Goal: Task Accomplishment & Management: Manage account settings

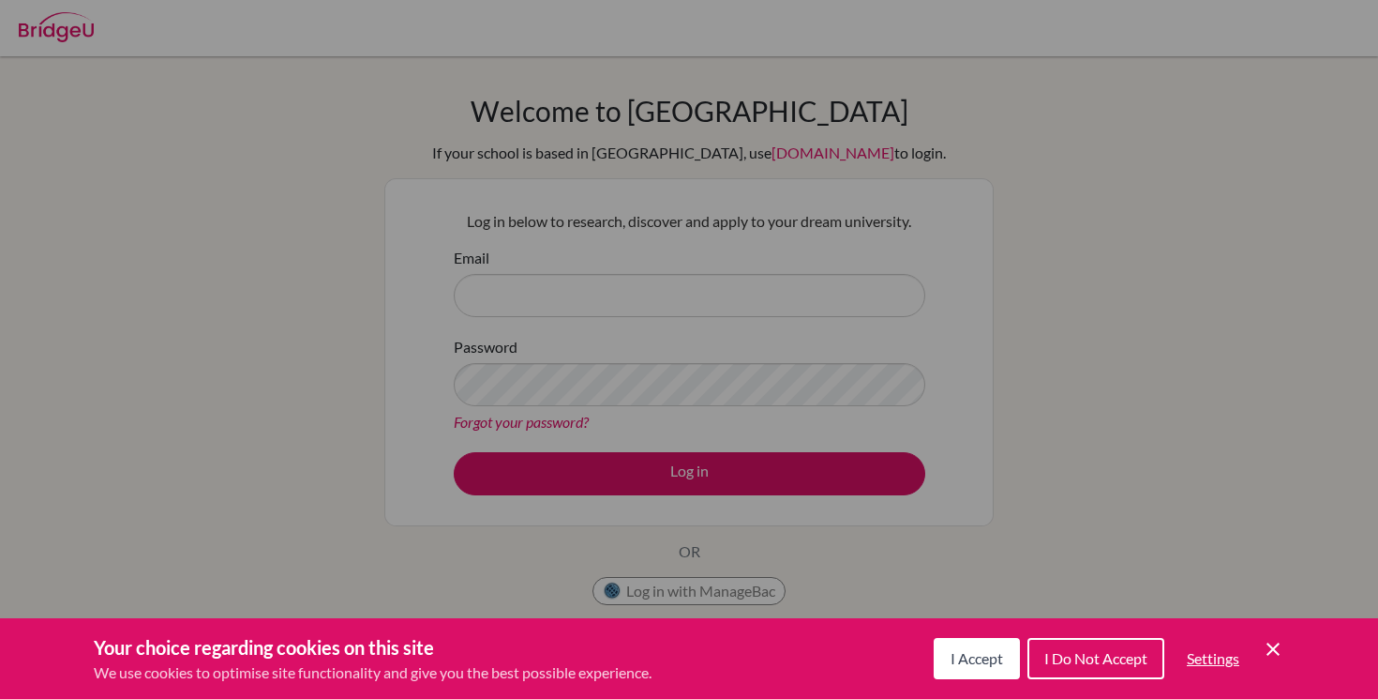
click at [1009, 661] on button "I Accept" at bounding box center [977, 658] width 86 height 41
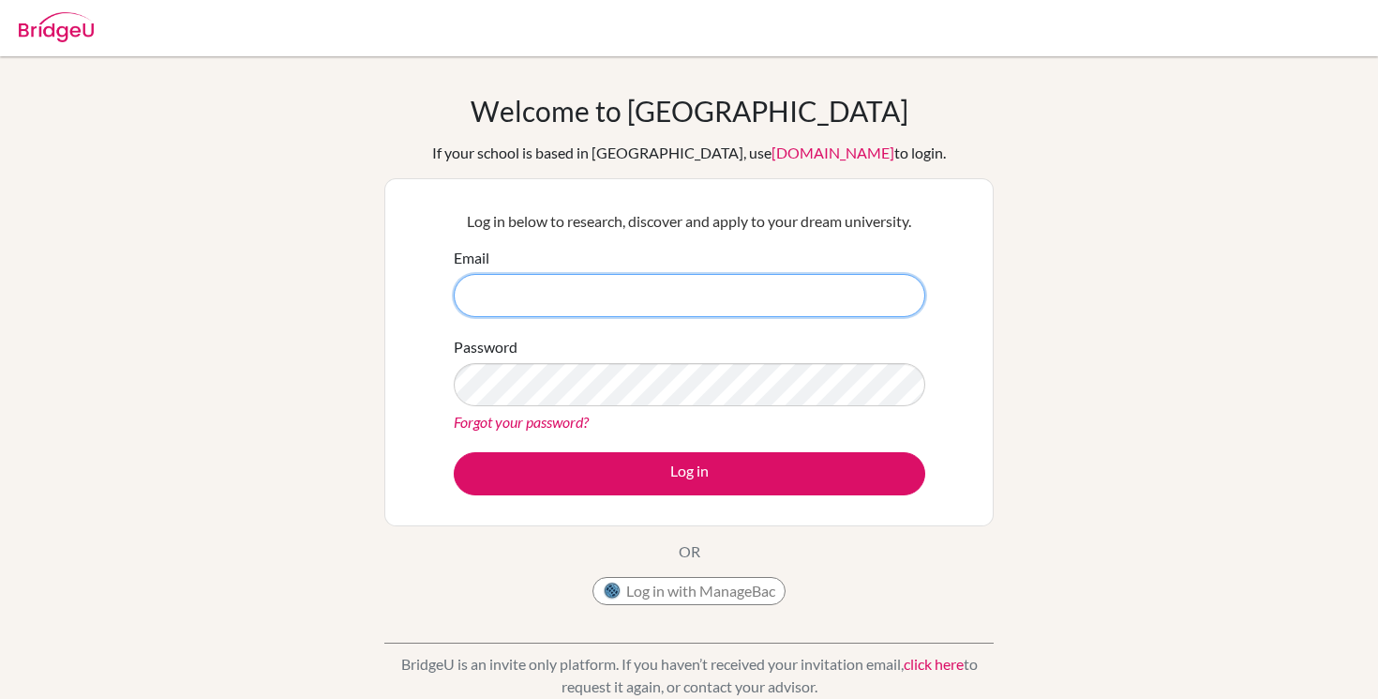
click at [672, 279] on input "Email" at bounding box center [690, 295] width 472 height 43
type input "[EMAIL_ADDRESS][DOMAIN_NAME]"
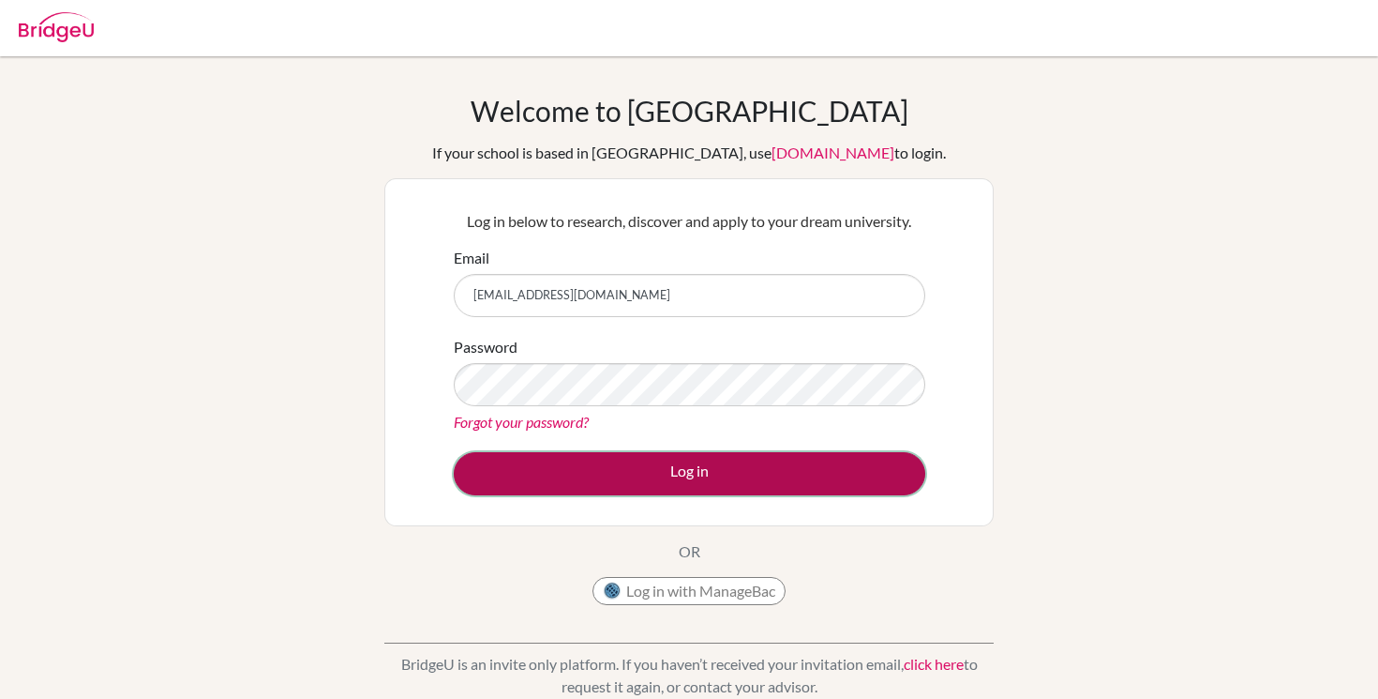
click at [695, 459] on button "Log in" at bounding box center [690, 473] width 472 height 43
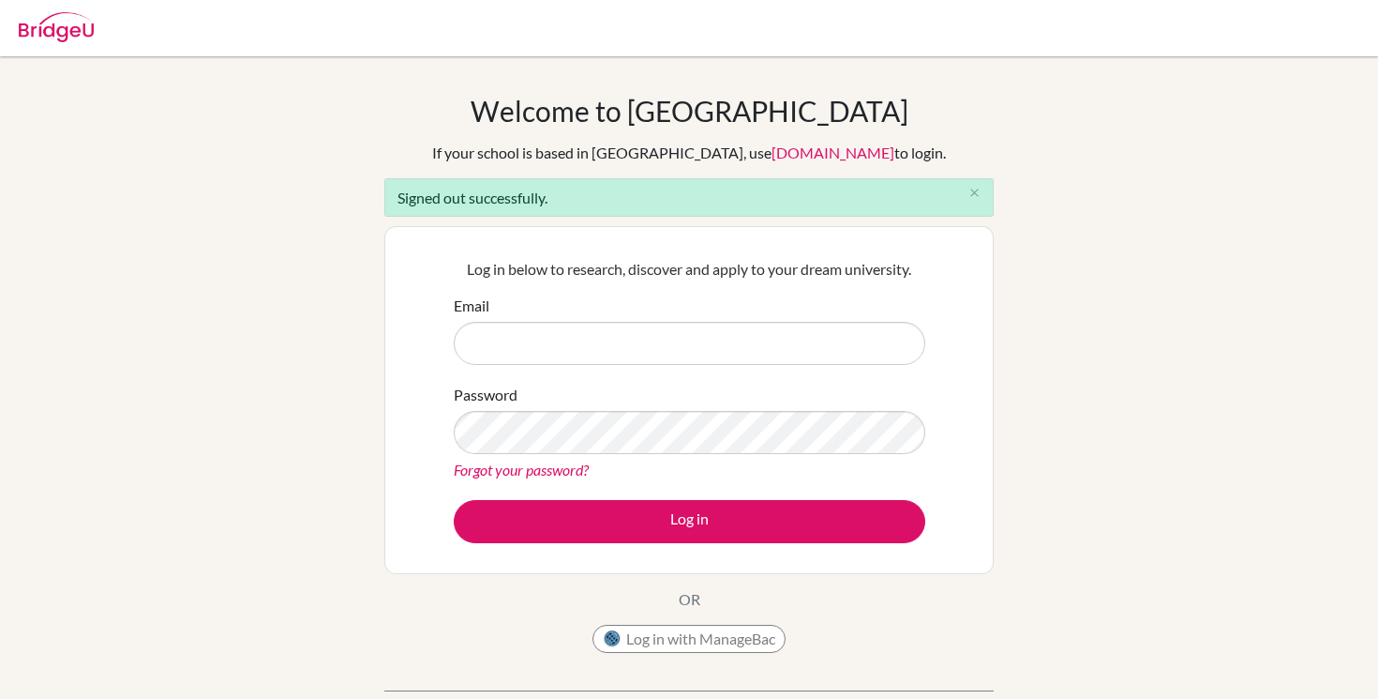
click at [1167, 344] on div "Welcome to [GEOGRAPHIC_DATA] If your school is based in [GEOGRAPHIC_DATA], use …" at bounding box center [689, 424] width 1378 height 661
click at [715, 630] on button "Log in with ManageBac" at bounding box center [689, 638] width 193 height 28
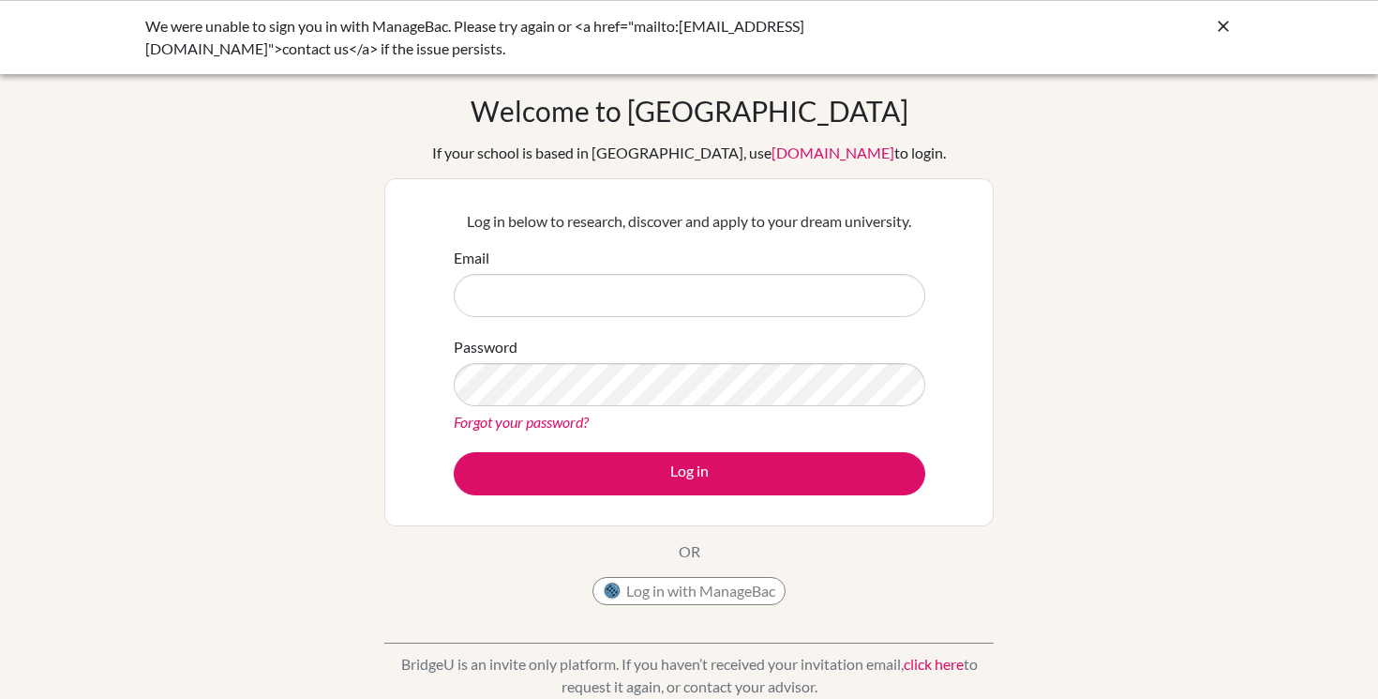
click at [850, 289] on input "Email" at bounding box center [690, 295] width 472 height 43
type input "[EMAIL_ADDRESS][DOMAIN_NAME]"
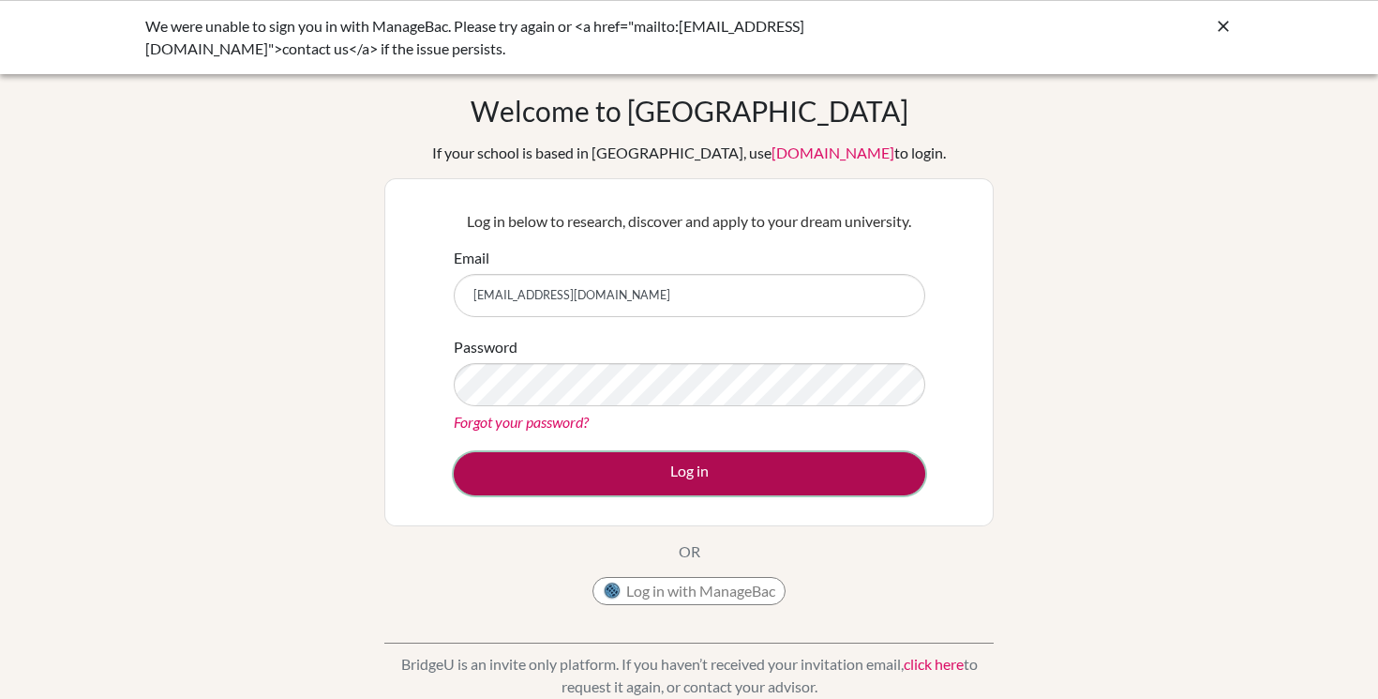
click at [773, 481] on button "Log in" at bounding box center [690, 473] width 472 height 43
